Goal: Answer question/provide support: Share knowledge or assist other users

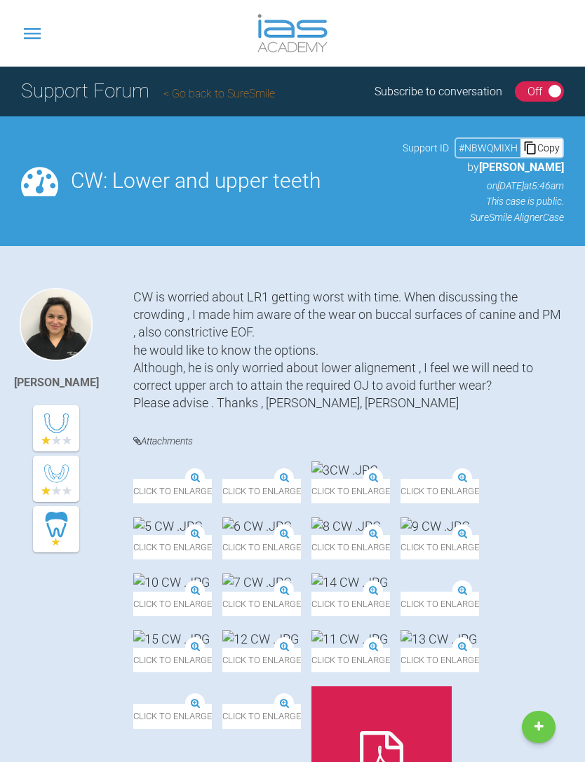
scroll to position [182, 0]
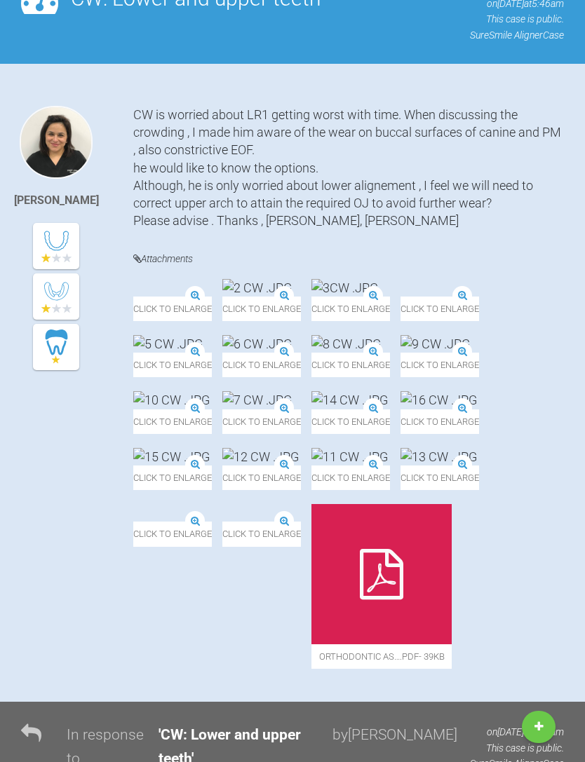
click at [133, 297] on img at bounding box center [133, 297] width 0 height 0
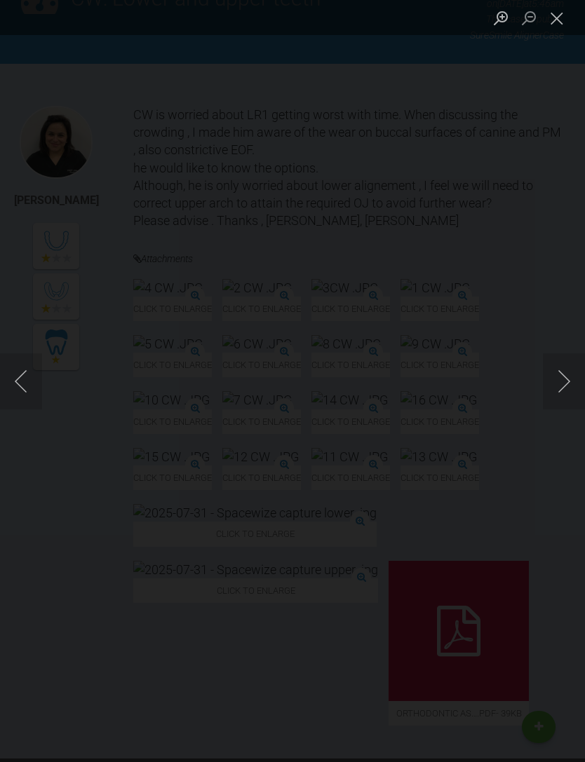
click at [550, 375] on button "Next image" at bounding box center [564, 382] width 42 height 56
click at [553, 383] on button "Next image" at bounding box center [564, 382] width 42 height 56
click at [551, 381] on button "Next image" at bounding box center [564, 382] width 42 height 56
click at [560, 368] on button "Next image" at bounding box center [564, 382] width 42 height 56
click at [563, 377] on button "Next image" at bounding box center [564, 382] width 42 height 56
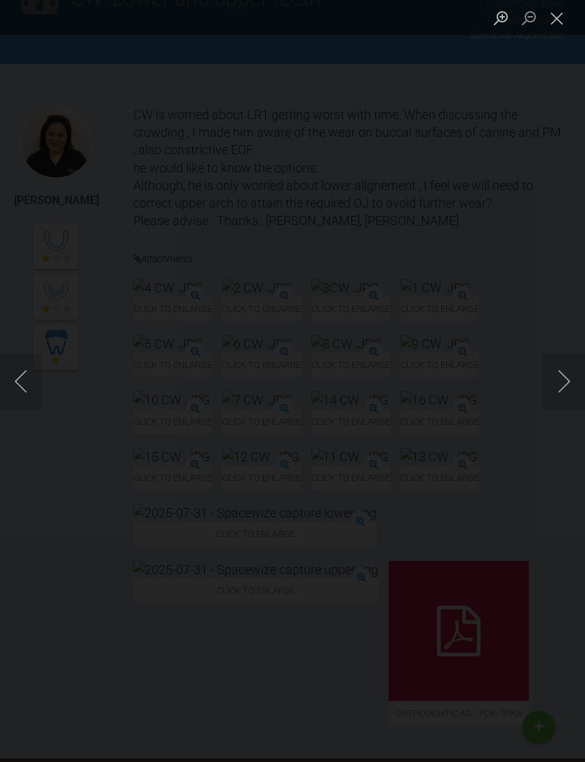
click at [551, 376] on button "Next image" at bounding box center [564, 382] width 42 height 56
click at [549, 373] on button "Next image" at bounding box center [564, 382] width 42 height 56
click at [549, 388] on button "Next image" at bounding box center [564, 382] width 42 height 56
click at [562, 369] on button "Next image" at bounding box center [564, 382] width 42 height 56
click at [562, 378] on button "Next image" at bounding box center [564, 382] width 42 height 56
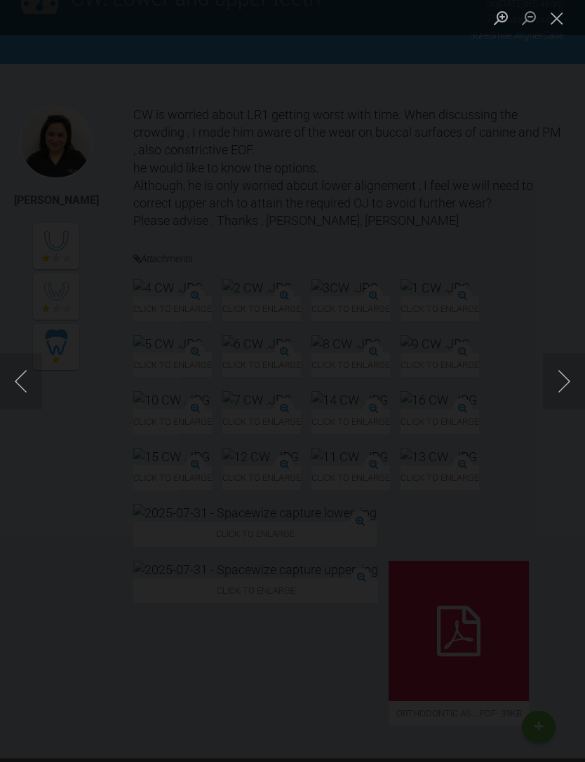
click at [551, 379] on button "Next image" at bounding box center [564, 382] width 42 height 56
click at [560, 377] on button "Next image" at bounding box center [564, 382] width 42 height 56
click at [546, 396] on button "Next image" at bounding box center [564, 382] width 42 height 56
click at [551, 375] on button "Next image" at bounding box center [564, 382] width 42 height 56
click at [560, 384] on button "Next image" at bounding box center [564, 382] width 42 height 56
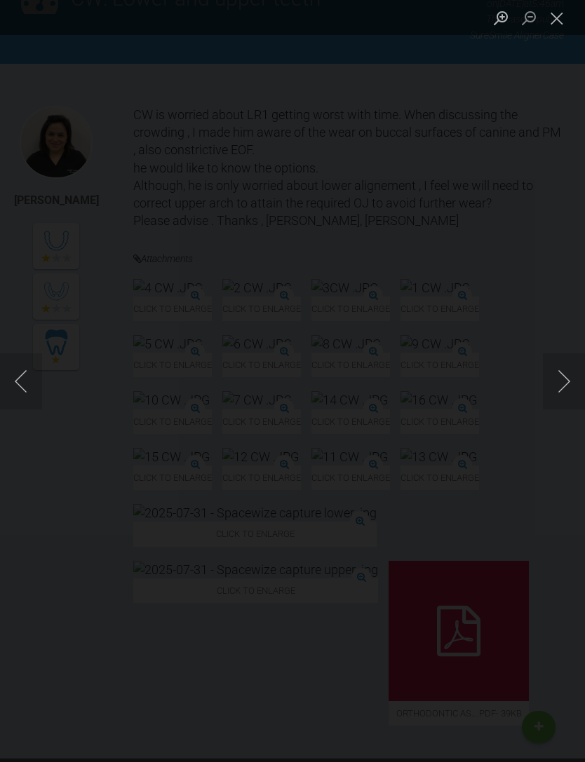
click at [560, 381] on button "Next image" at bounding box center [564, 382] width 42 height 56
click at [566, 386] on button "Next image" at bounding box center [564, 382] width 42 height 56
click at [557, 394] on button "Next image" at bounding box center [564, 382] width 42 height 56
click at [544, 18] on button "Close lightbox" at bounding box center [557, 18] width 28 height 25
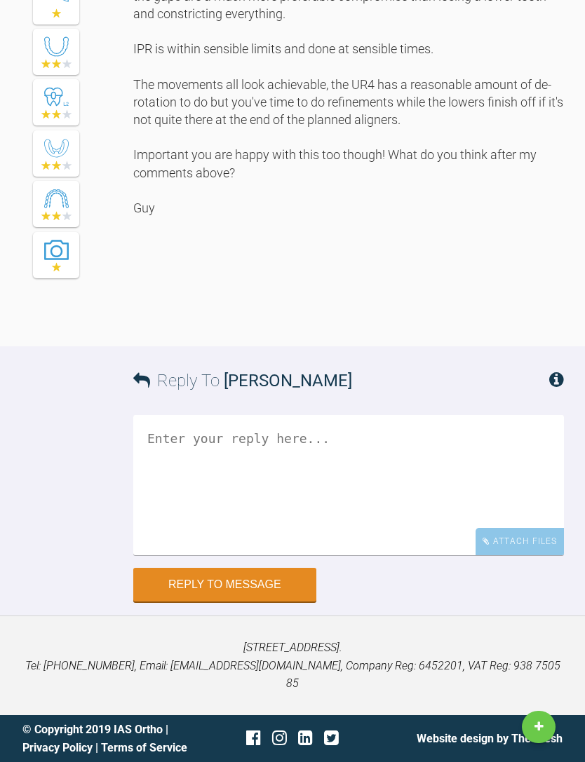
scroll to position [4707, 0]
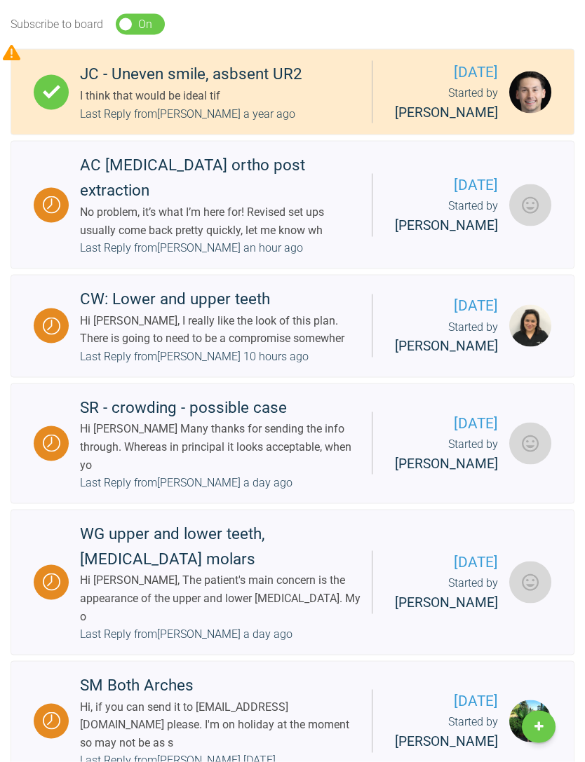
scroll to position [319, 0]
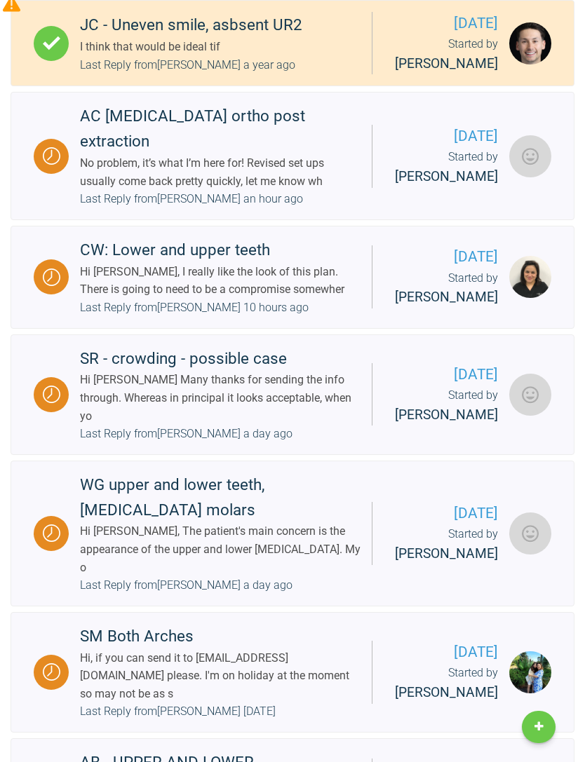
click at [95, 372] on div "SR - crowding - possible case" at bounding box center [220, 359] width 281 height 25
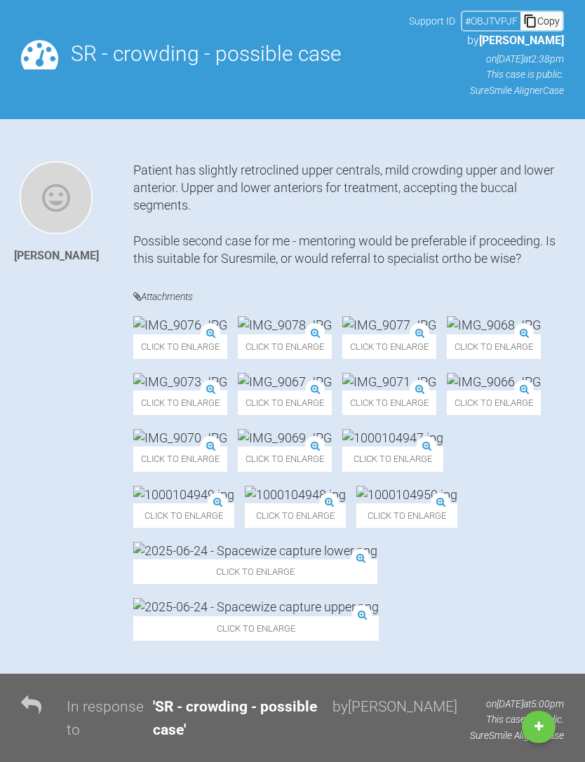
click at [154, 334] on img at bounding box center [180, 325] width 94 height 18
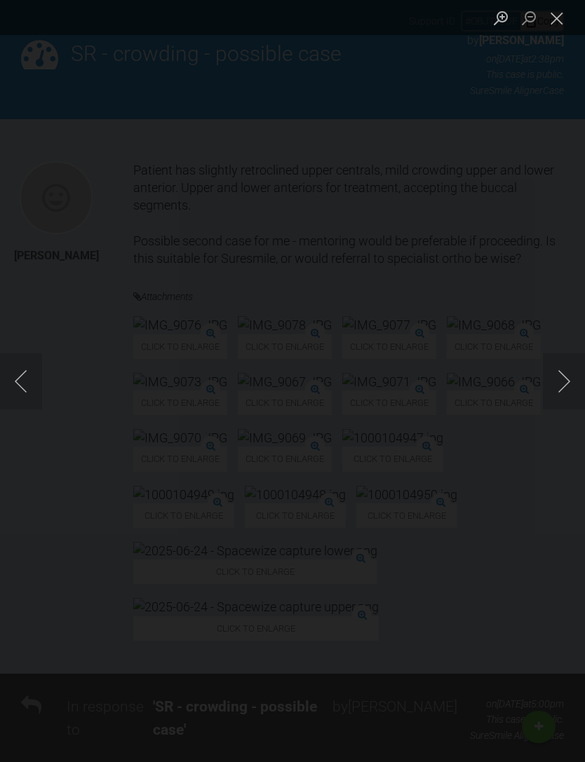
click at [546, 410] on button "Next image" at bounding box center [564, 382] width 42 height 56
click at [553, 410] on button "Next image" at bounding box center [564, 382] width 42 height 56
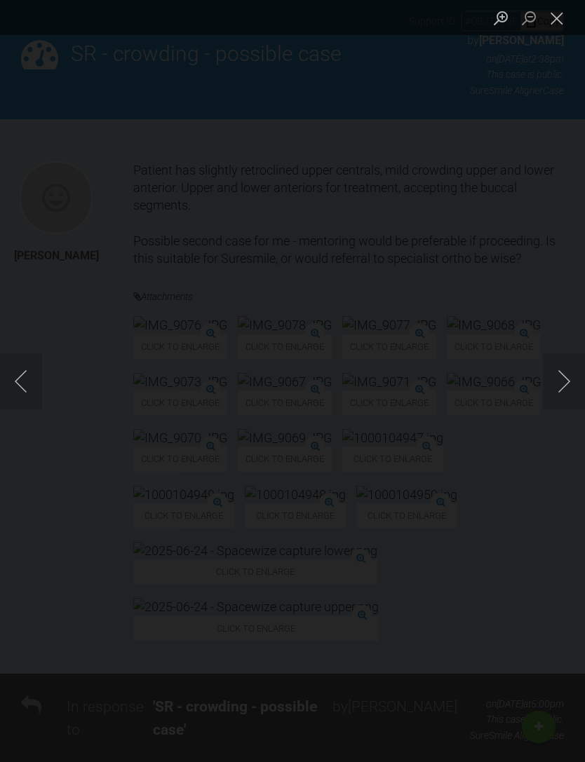
click at [545, 410] on button "Next image" at bounding box center [564, 382] width 42 height 56
click at [553, 410] on button "Next image" at bounding box center [564, 382] width 42 height 56
click at [555, 404] on button "Next image" at bounding box center [564, 382] width 42 height 56
click at [543, 407] on button "Next image" at bounding box center [564, 382] width 42 height 56
click at [544, 410] on button "Next image" at bounding box center [564, 382] width 42 height 56
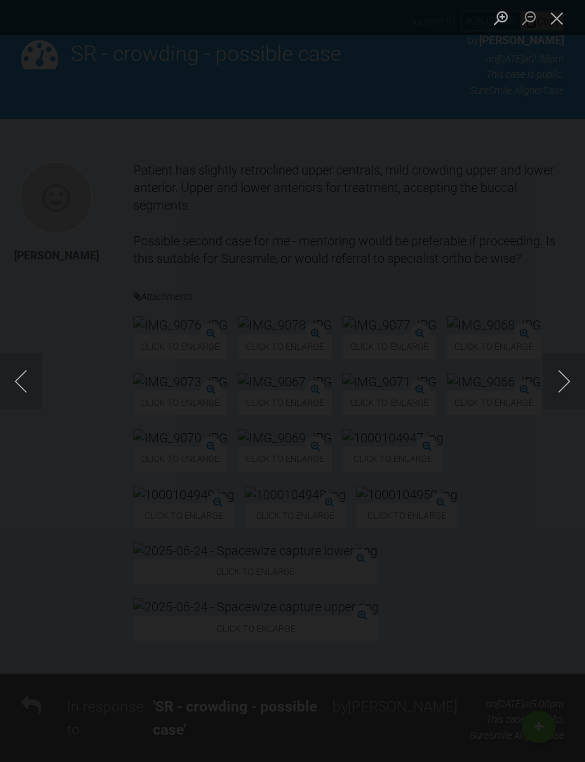
click at [546, 410] on button "Next image" at bounding box center [564, 382] width 42 height 56
click at [549, 410] on button "Next image" at bounding box center [564, 382] width 42 height 56
click at [548, 398] on button "Next image" at bounding box center [564, 382] width 42 height 56
click at [558, 410] on button "Next image" at bounding box center [564, 382] width 42 height 56
click at [556, 410] on button "Next image" at bounding box center [564, 382] width 42 height 56
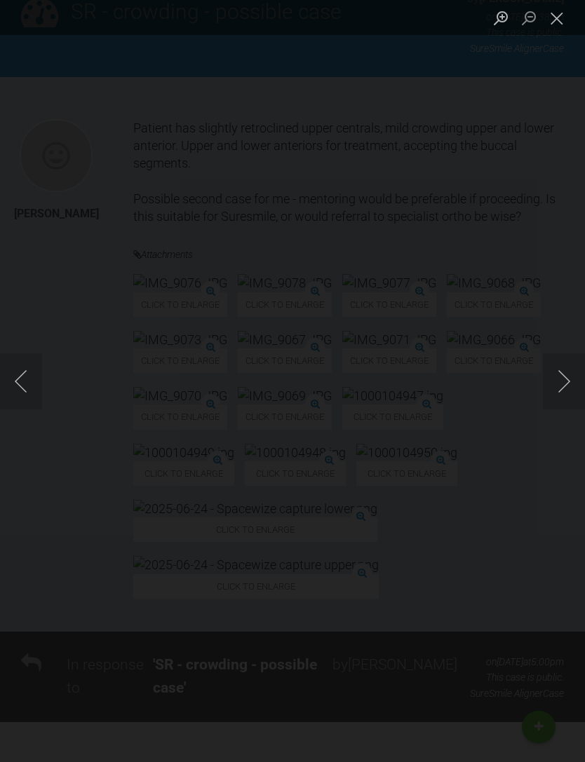
scroll to position [174, 0]
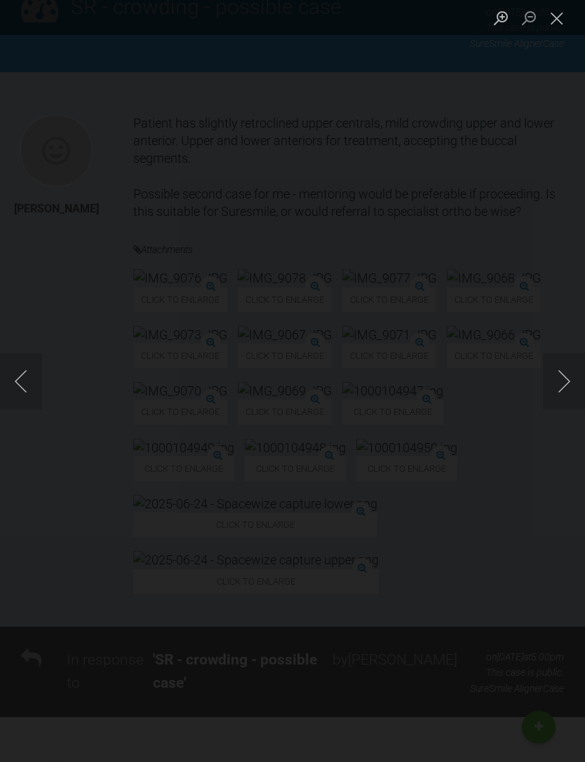
click at [552, 12] on button "Close lightbox" at bounding box center [557, 18] width 28 height 25
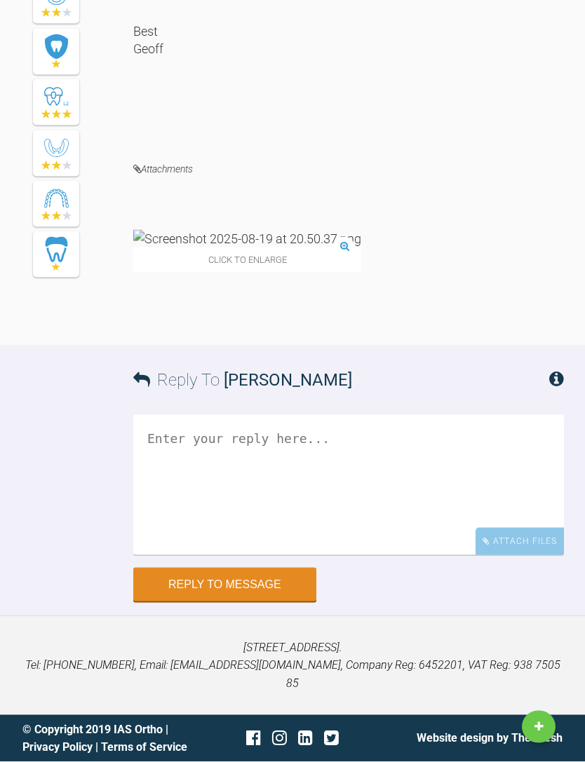
scroll to position [4940, 0]
click at [168, 248] on img at bounding box center [247, 239] width 228 height 18
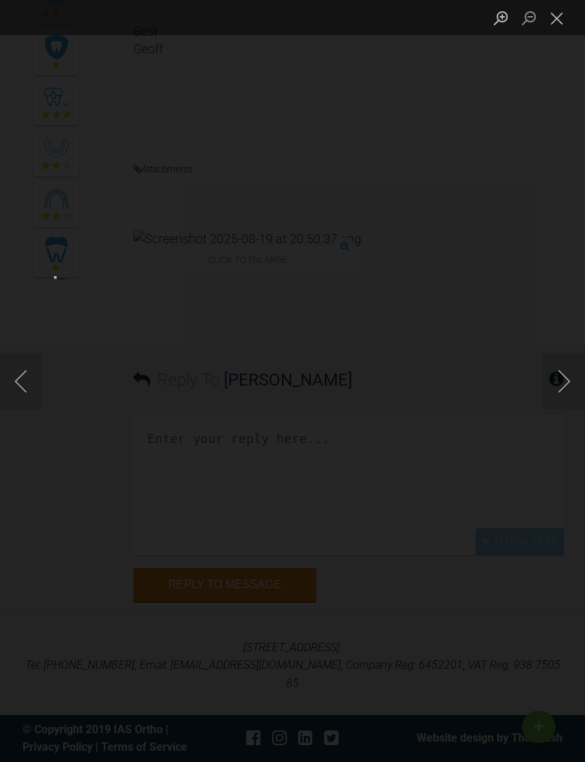
click at [148, 177] on div "Lightbox" at bounding box center [292, 381] width 585 height 762
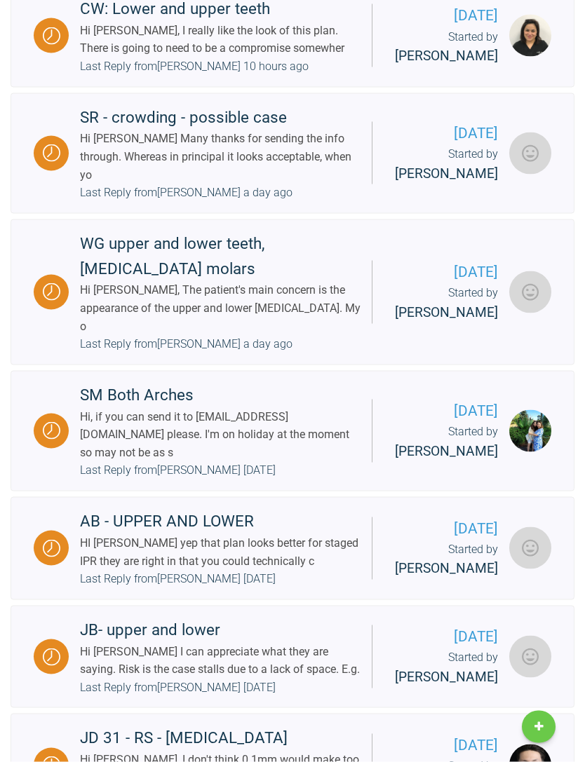
scroll to position [567, 0]
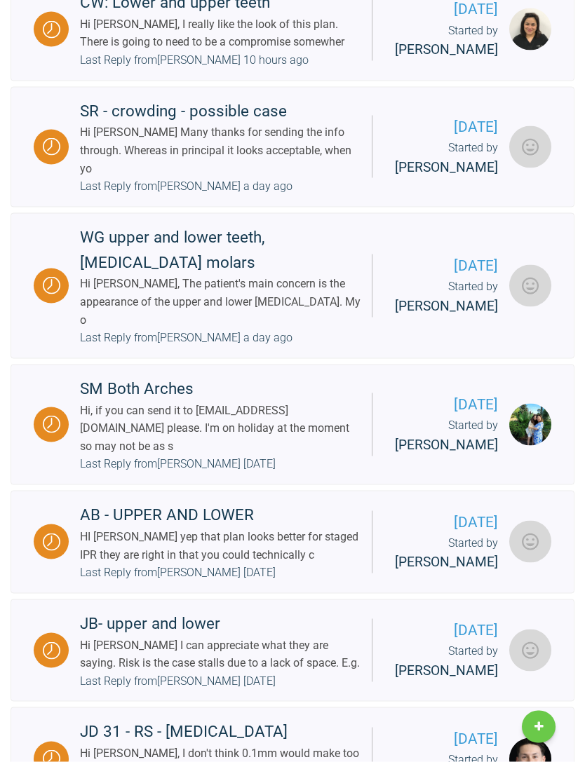
click at [142, 329] on div "Hi [PERSON_NAME], The patient's main concern is the appearance of the upper and…" at bounding box center [220, 302] width 281 height 54
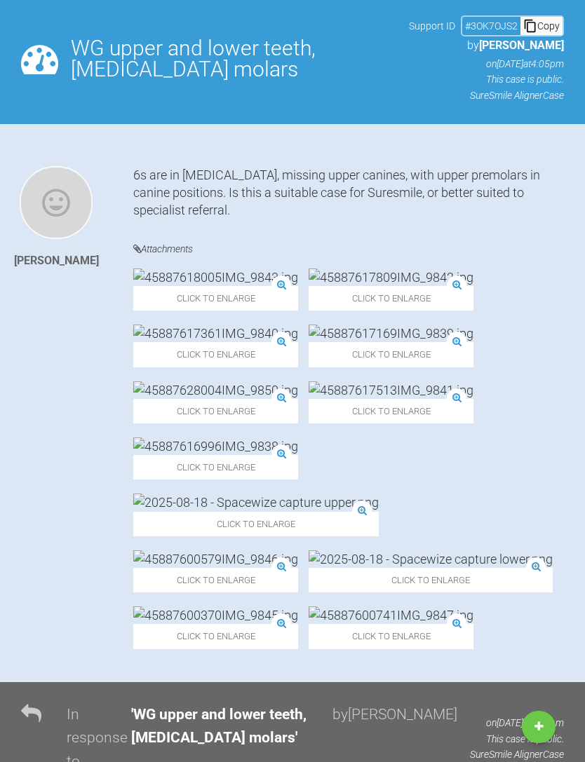
scroll to position [119, 0]
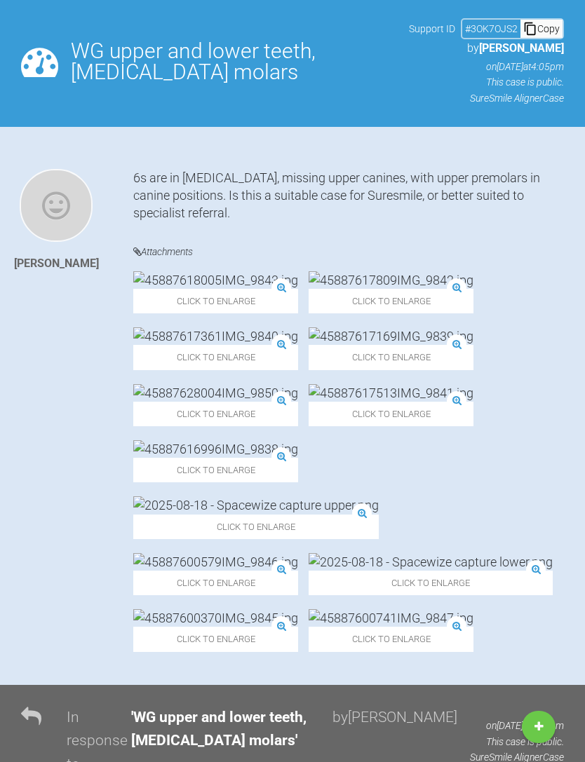
click at [150, 289] on img at bounding box center [215, 280] width 165 height 18
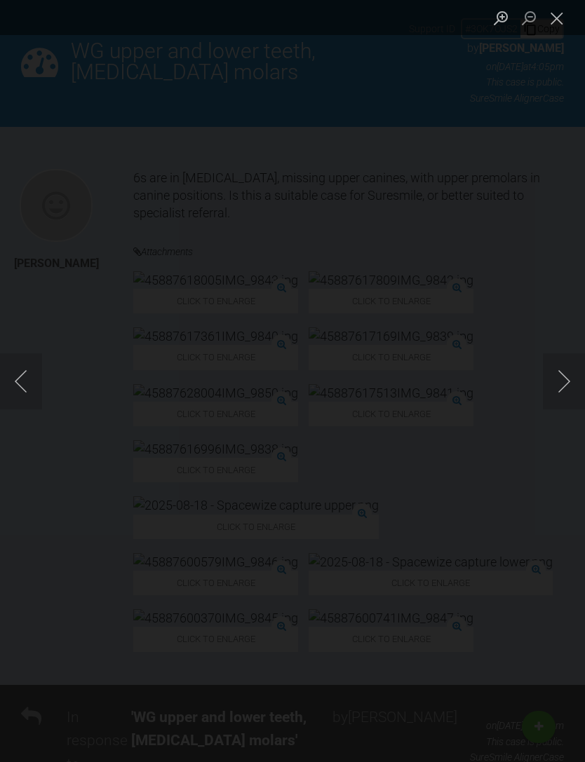
click at [151, 336] on div "Lightbox" at bounding box center [292, 381] width 585 height 762
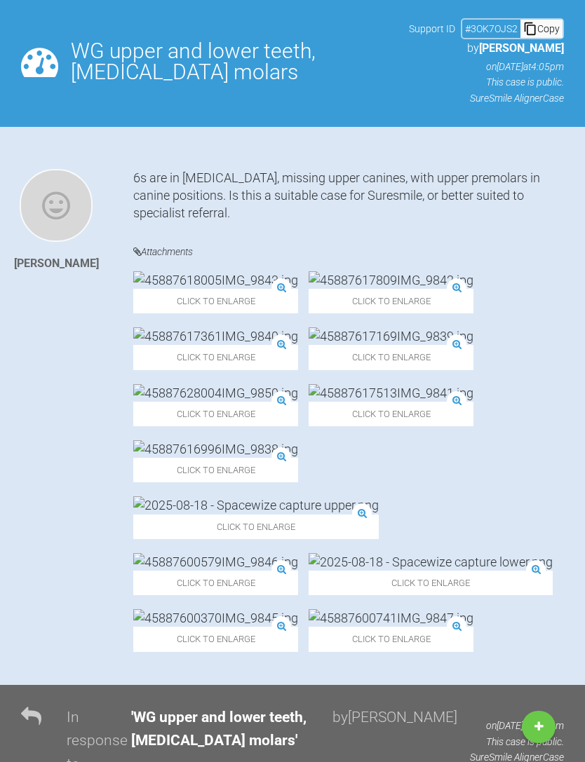
click at [181, 289] on img at bounding box center [215, 280] width 165 height 18
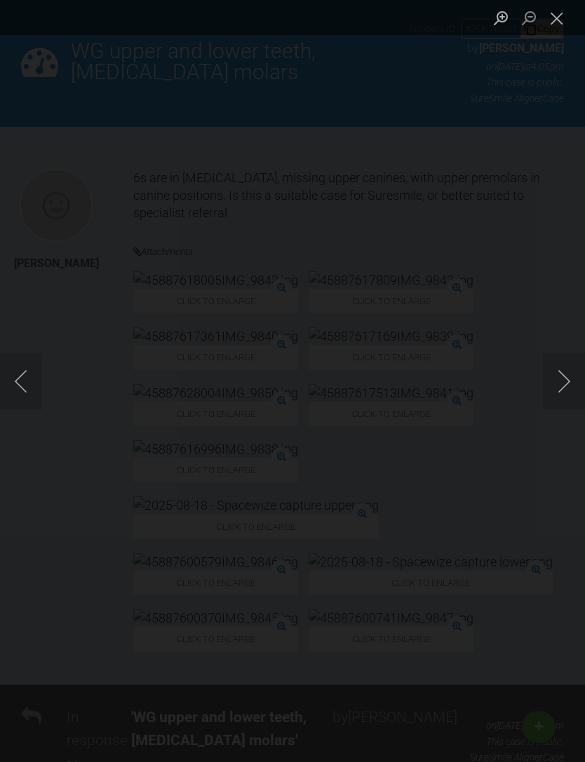
click at [549, 385] on button "Next image" at bounding box center [564, 382] width 42 height 56
click at [554, 381] on button "Next image" at bounding box center [564, 382] width 42 height 56
click at [553, 389] on button "Next image" at bounding box center [564, 382] width 42 height 56
click at [557, 390] on button "Next image" at bounding box center [564, 382] width 42 height 56
click at [553, 393] on button "Next image" at bounding box center [564, 382] width 42 height 56
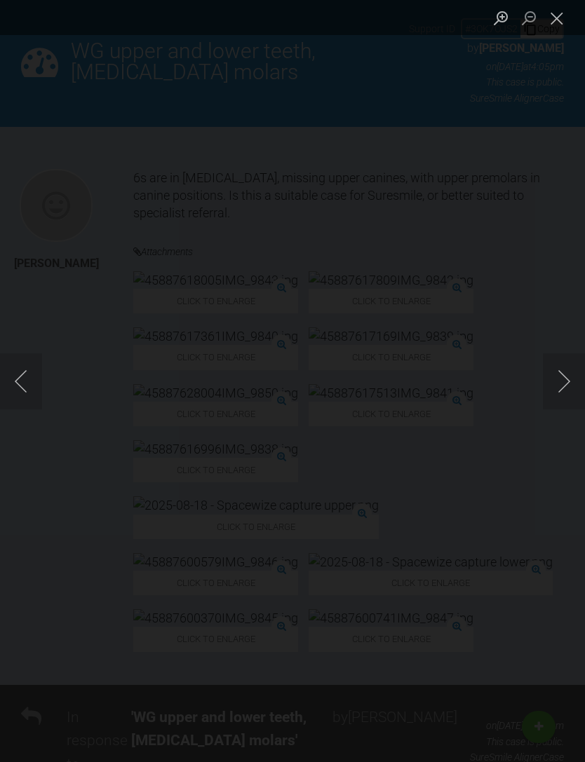
click at [552, 382] on button "Next image" at bounding box center [564, 382] width 42 height 56
click at [543, 385] on button "Next image" at bounding box center [564, 382] width 42 height 56
click at [558, 386] on button "Next image" at bounding box center [564, 382] width 42 height 56
click at [548, 390] on button "Next image" at bounding box center [564, 382] width 42 height 56
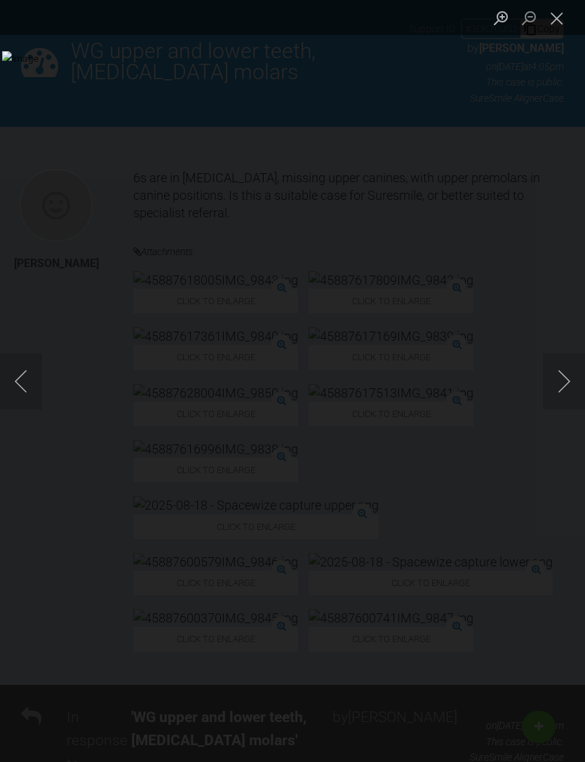
click at [553, 394] on button "Next image" at bounding box center [564, 382] width 42 height 56
click at [555, 378] on button "Next image" at bounding box center [564, 382] width 42 height 56
click at [553, 8] on button "Close lightbox" at bounding box center [557, 18] width 28 height 25
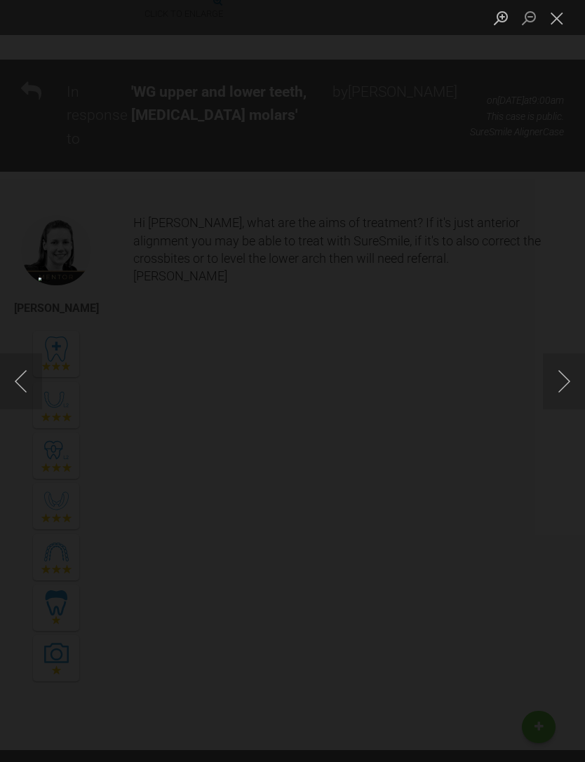
click at [553, 410] on button "Next image" at bounding box center [564, 382] width 42 height 56
click at [559, 410] on button "Next image" at bounding box center [564, 382] width 42 height 56
click at [551, 17] on button "Close lightbox" at bounding box center [557, 18] width 28 height 25
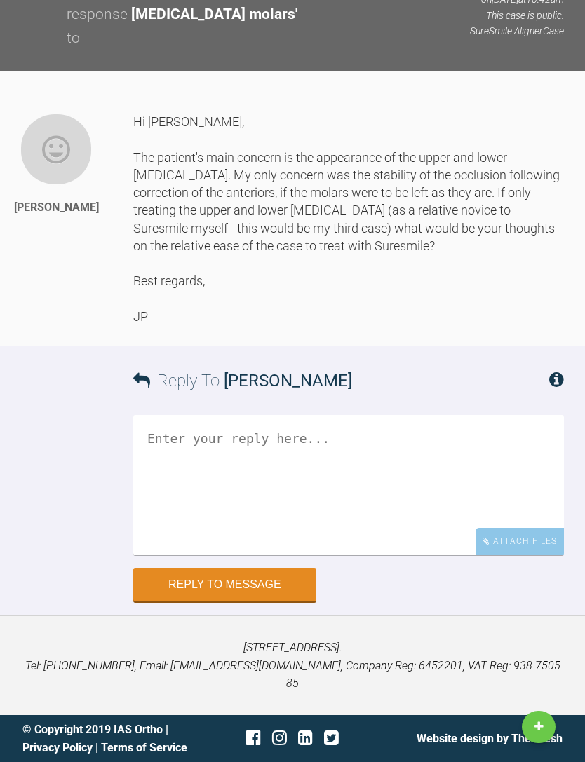
scroll to position [2388, 0]
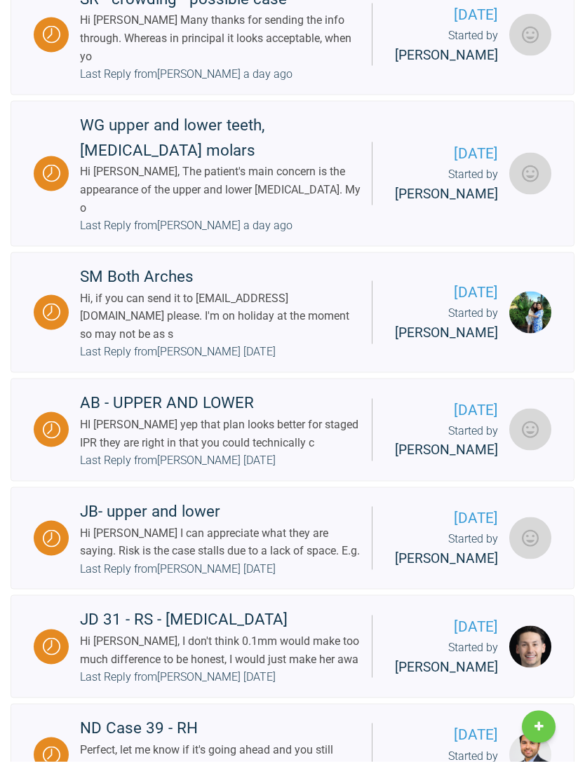
scroll to position [680, 0]
click at [79, 361] on div "SM Both Arches Hi, if you can send it to [EMAIL_ADDRESS][DOMAIN_NAME] please. I…" at bounding box center [220, 312] width 303 height 97
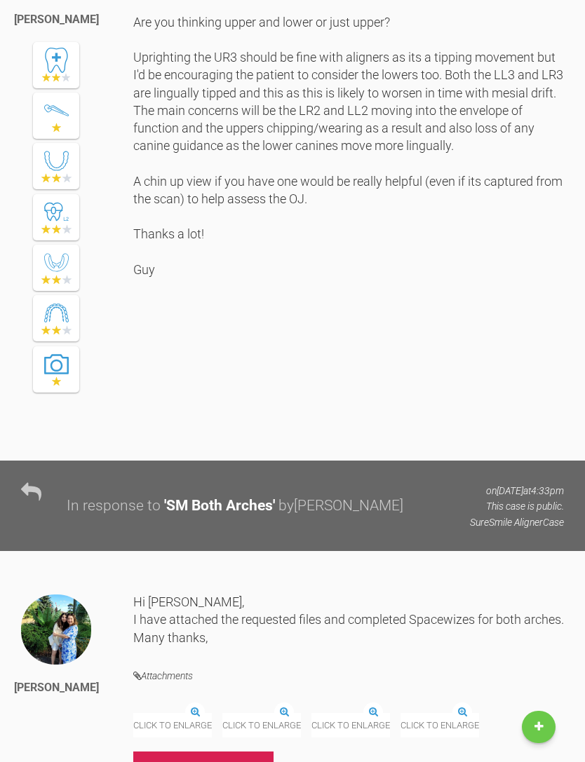
scroll to position [1211, 0]
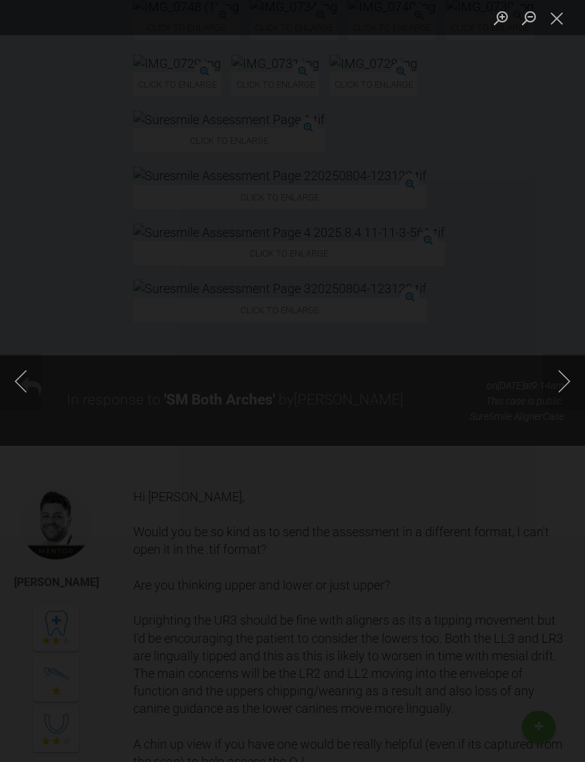
click at [558, 9] on button "Close lightbox" at bounding box center [557, 18] width 28 height 25
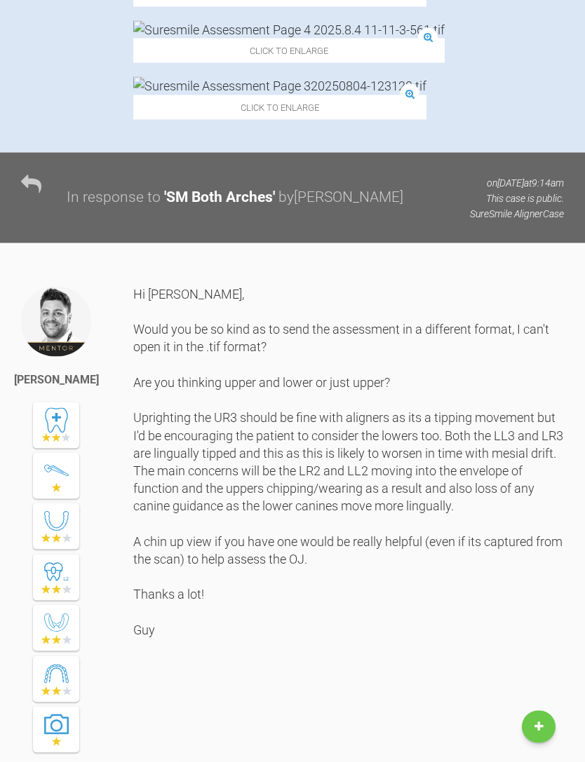
scroll to position [1416, 0]
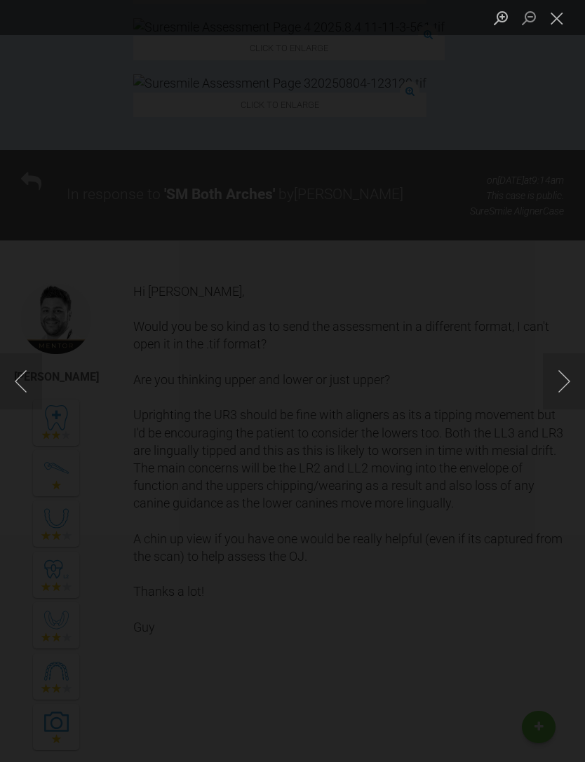
click at [555, 13] on button "Close lightbox" at bounding box center [557, 18] width 28 height 25
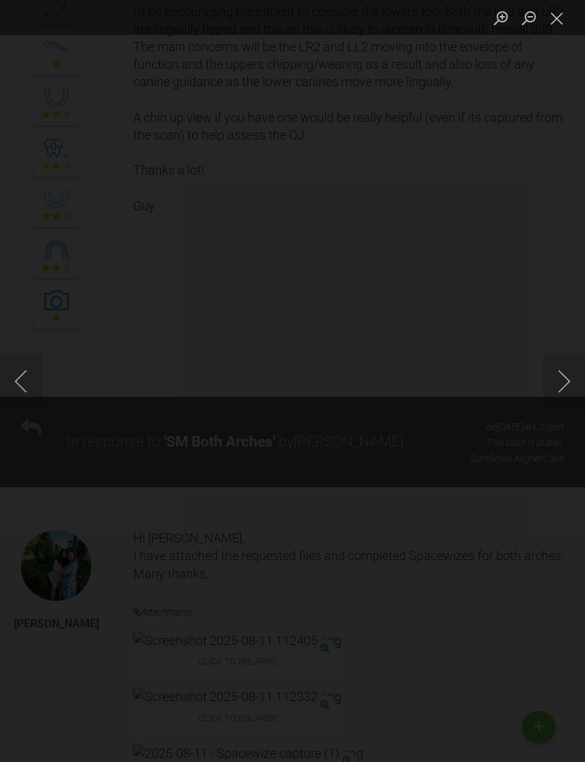
click at [548, 18] on button "Close lightbox" at bounding box center [557, 18] width 28 height 25
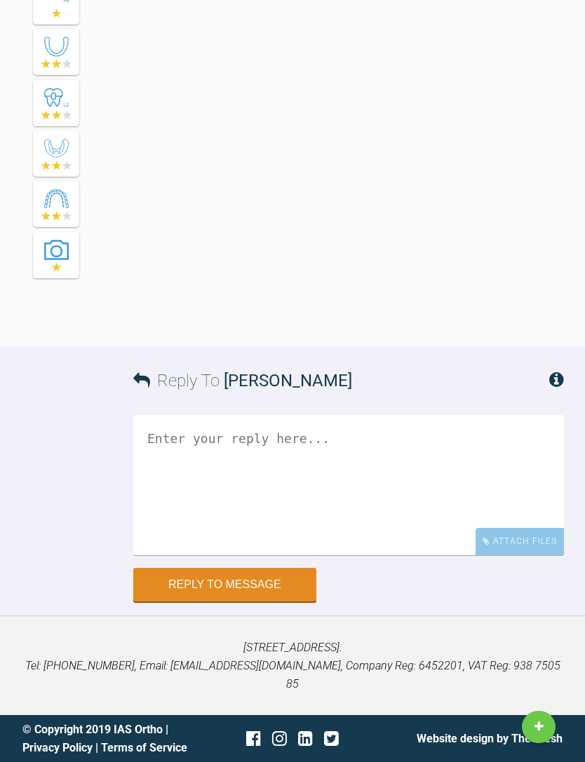
scroll to position [5649, 0]
click at [91, 419] on div "Reply To [PERSON_NAME] Attach Files Drag and drop files here! Reply to Message" at bounding box center [292, 474] width 585 height 255
